Goal: Task Accomplishment & Management: Use online tool/utility

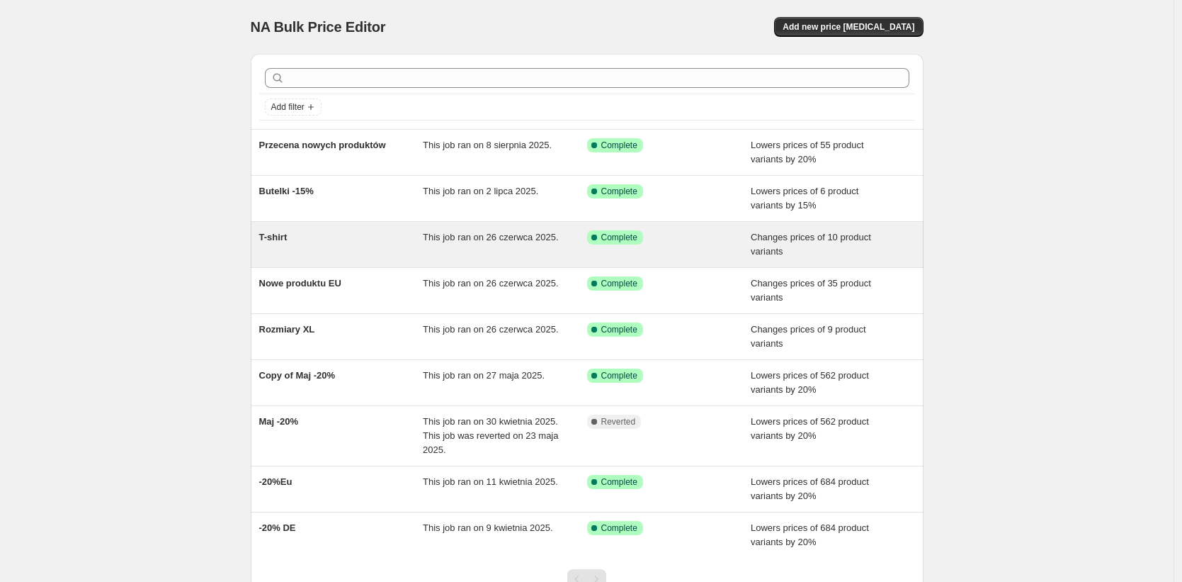
click at [262, 234] on div "T-shirt This job ran on 26 czerwca 2025. Success Complete Complete Changes pric…" at bounding box center [587, 244] width 673 height 45
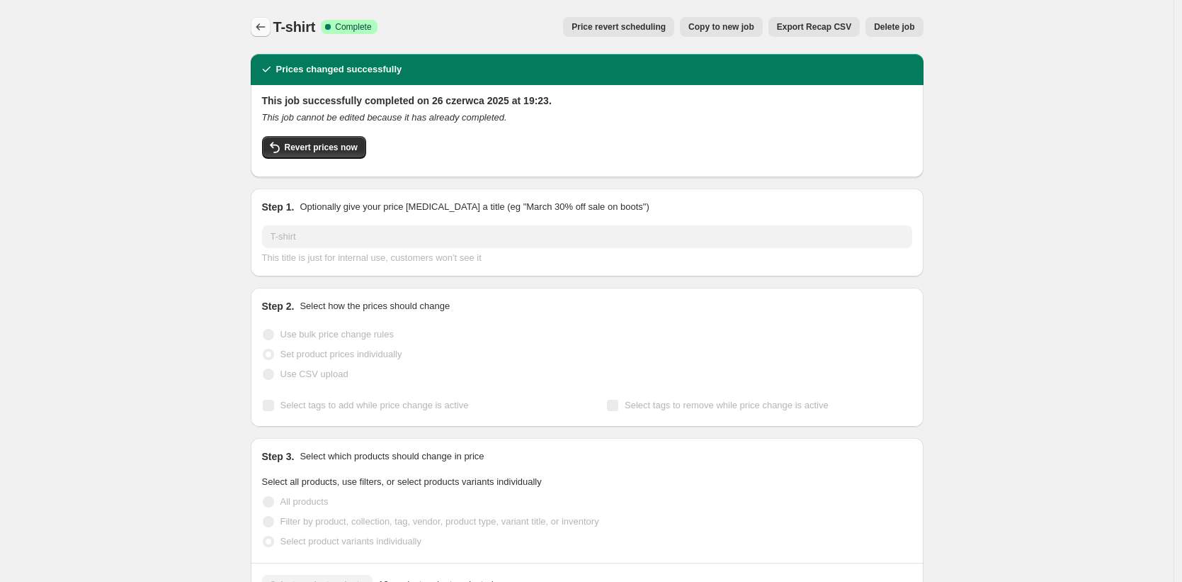
click at [264, 21] on icon "Price change jobs" at bounding box center [261, 27] width 14 height 14
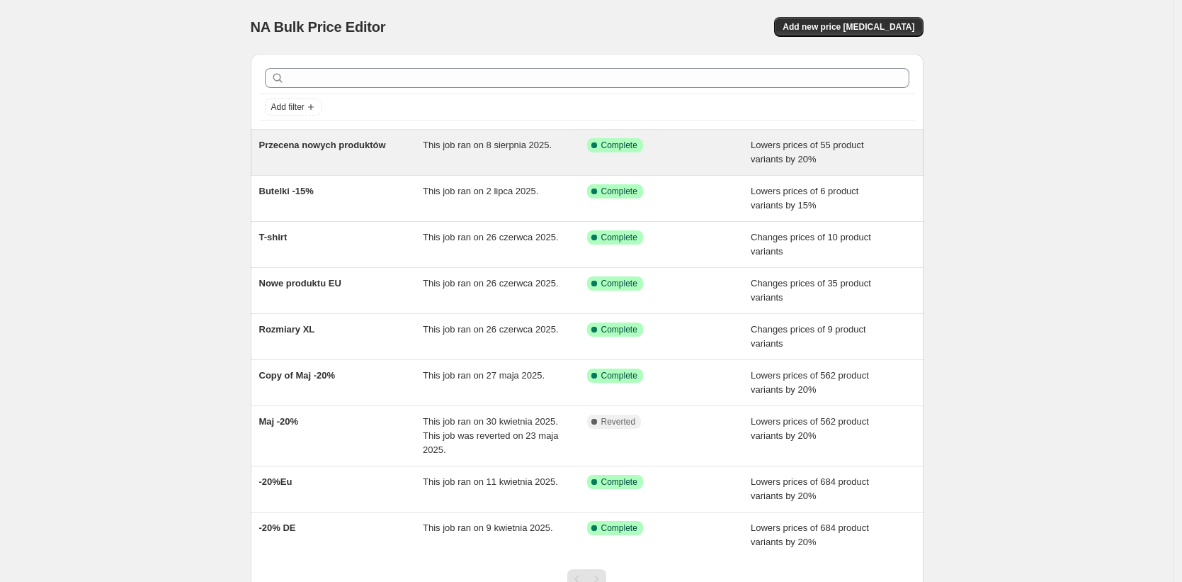
click at [292, 155] on div "Przecena nowych produktów" at bounding box center [341, 152] width 164 height 28
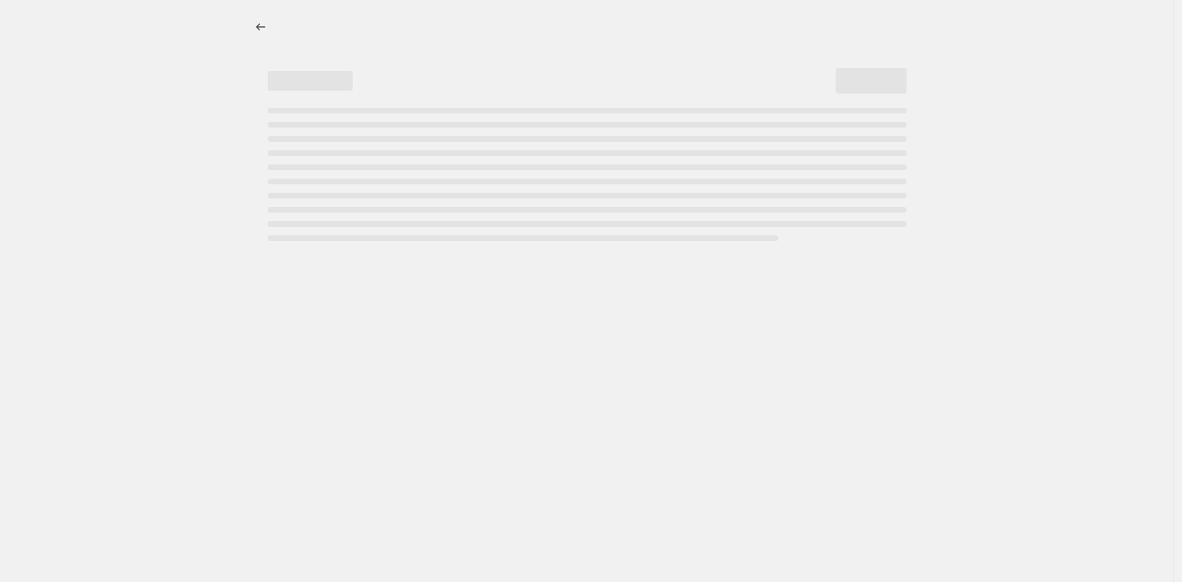
select select "percentage"
select select "tag"
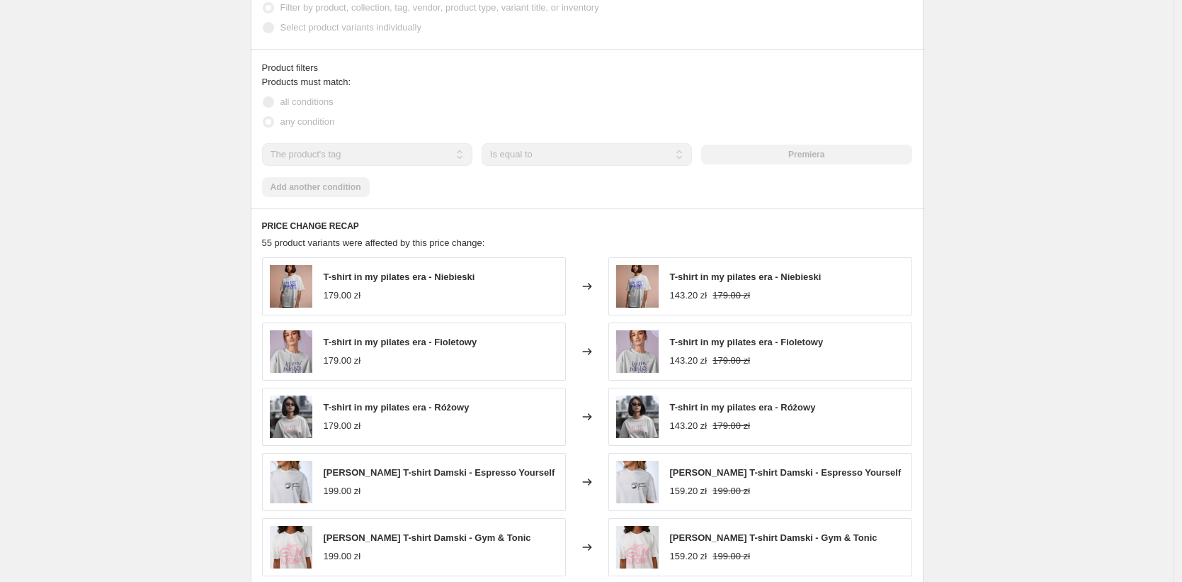
scroll to position [1177, 0]
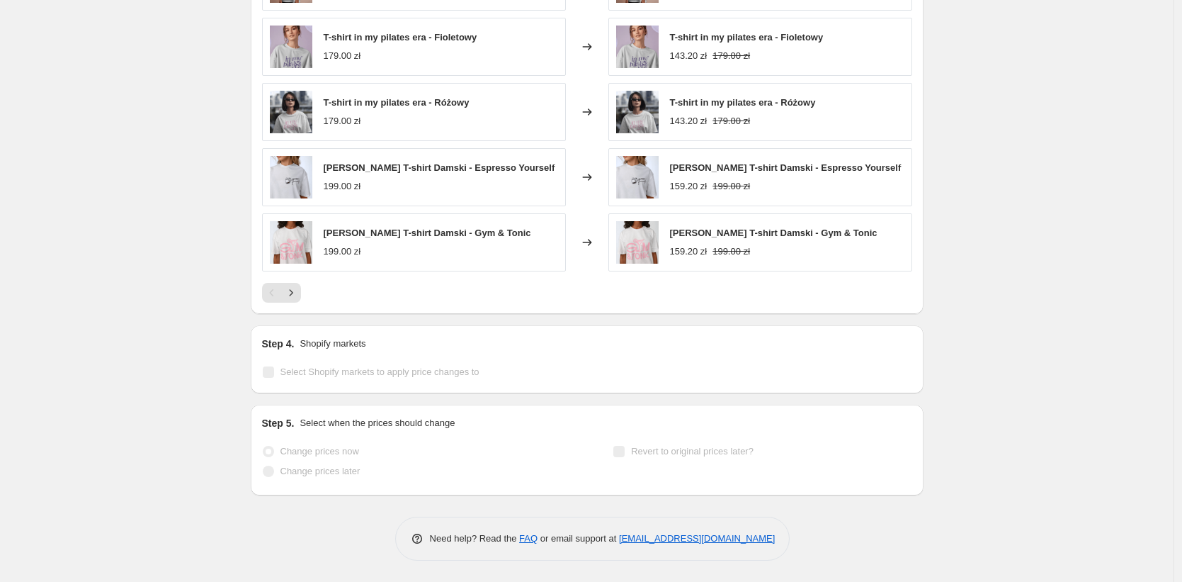
click at [282, 288] on div "Pagination" at bounding box center [272, 293] width 20 height 20
click at [288, 289] on icon "Next" at bounding box center [291, 292] width 14 height 14
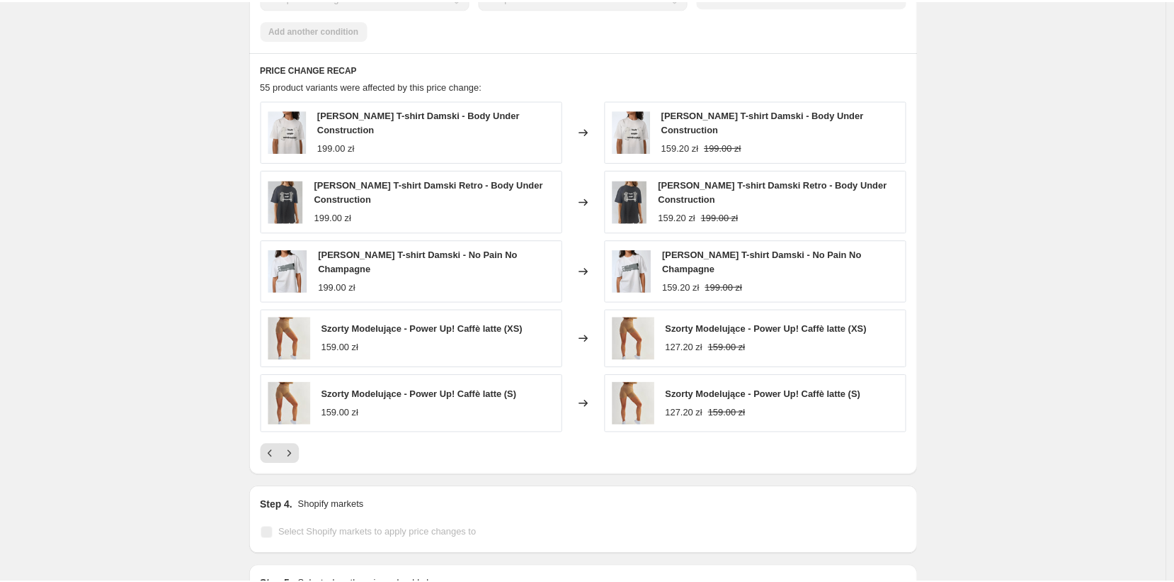
scroll to position [951, 0]
